Goal: Information Seeking & Learning: Learn about a topic

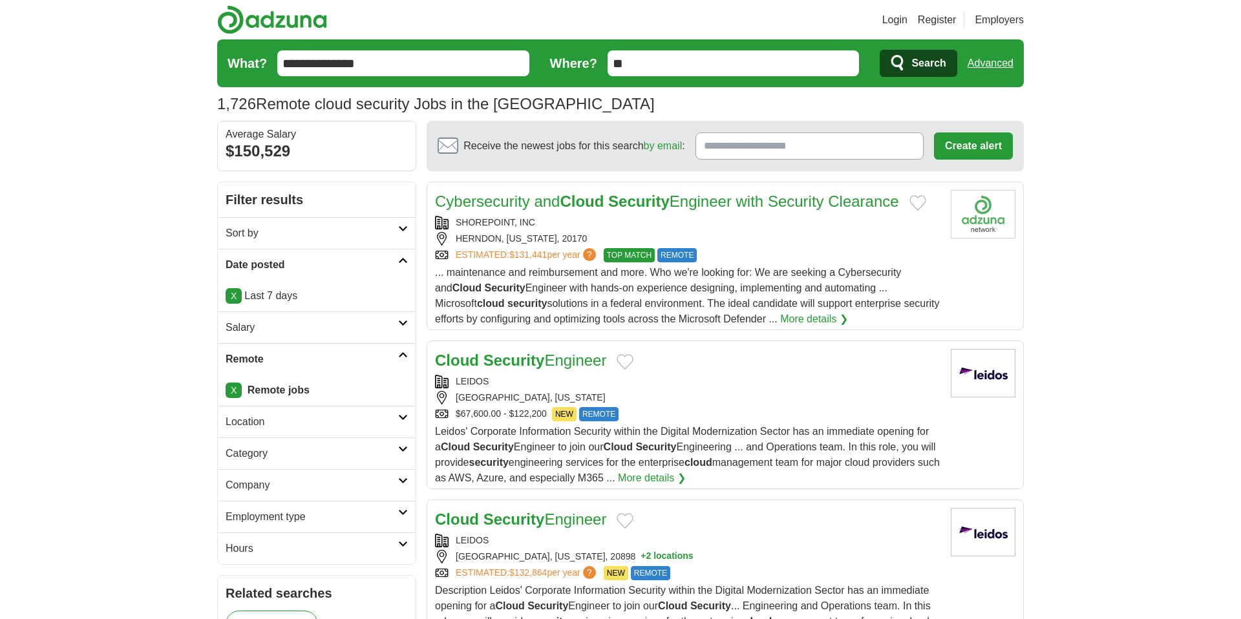
click at [778, 210] on link "Cybersecurity and Cloud Security Engineer with Security Clearance" at bounding box center [667, 201] width 464 height 17
click at [262, 518] on h2 "Employment type" at bounding box center [312, 517] width 173 height 16
click at [258, 491] on h2 "Company" at bounding box center [312, 486] width 173 height 16
click at [264, 485] on h2 "Company" at bounding box center [312, 486] width 173 height 16
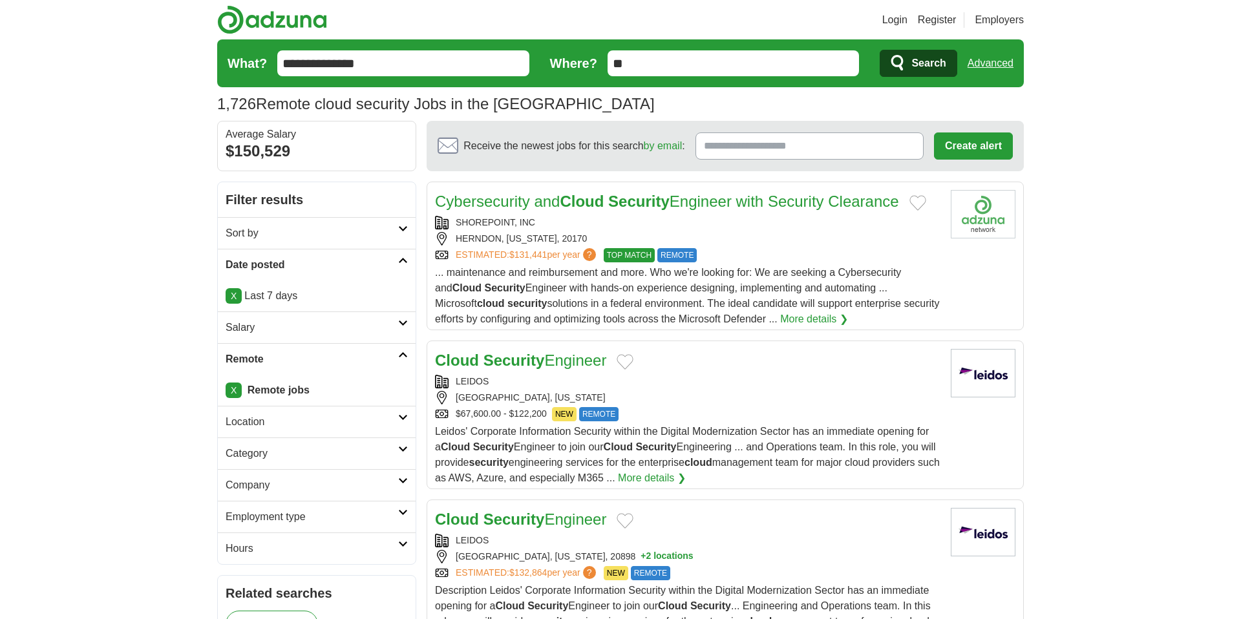
click at [252, 457] on h2 "Category" at bounding box center [312, 454] width 173 height 16
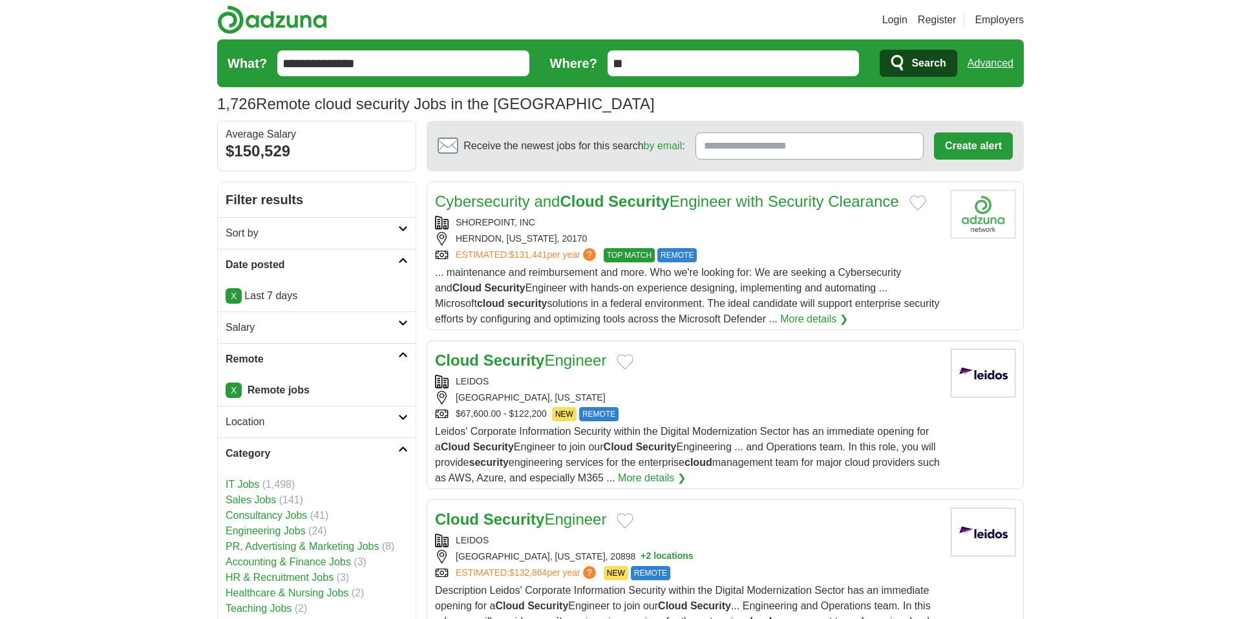
click at [262, 594] on link "Healthcare & Nursing Jobs" at bounding box center [287, 592] width 123 height 11
click at [401, 452] on icon at bounding box center [403, 449] width 10 height 6
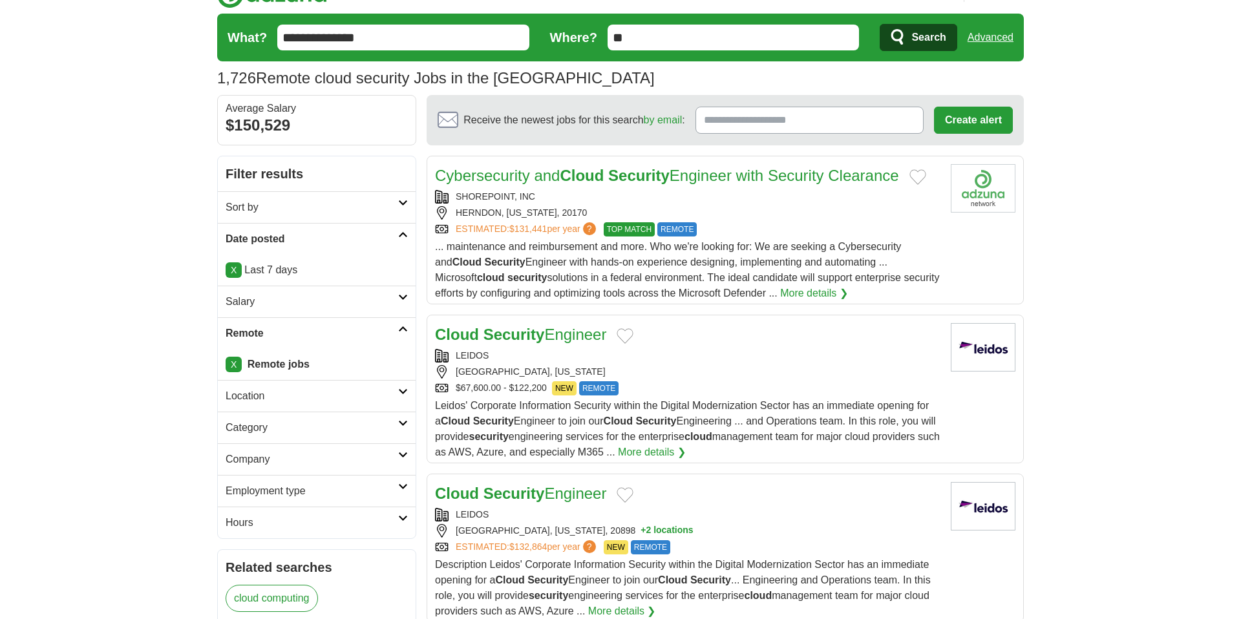
scroll to position [52, 0]
